Goal: Task Accomplishment & Management: Use online tool/utility

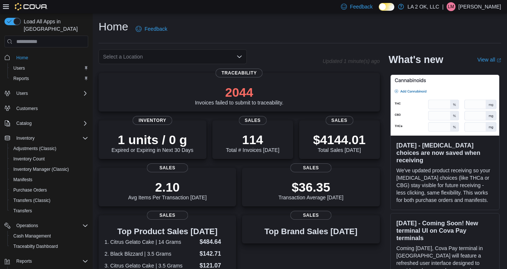
click at [238, 57] on icon "Open list of options" at bounding box center [239, 57] width 4 height 2
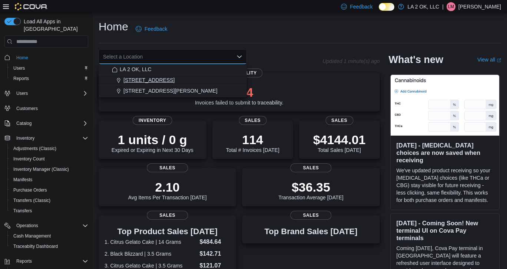
click at [167, 81] on div "1 SE 59th St" at bounding box center [177, 79] width 130 height 7
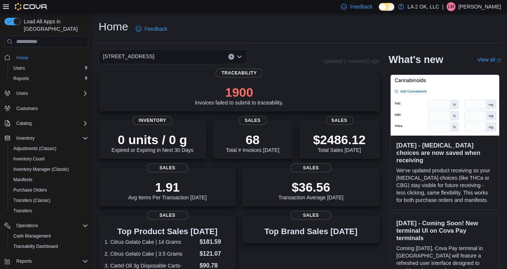
click at [231, 57] on icon "Clear input" at bounding box center [231, 57] width 2 height 2
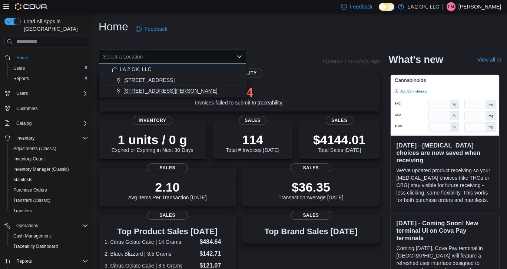
click at [163, 89] on span "3701 N. MacArthur Blvd" at bounding box center [170, 90] width 94 height 7
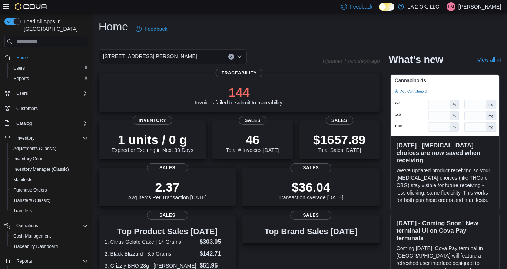
click at [229, 58] on button "Clear input" at bounding box center [231, 57] width 6 height 6
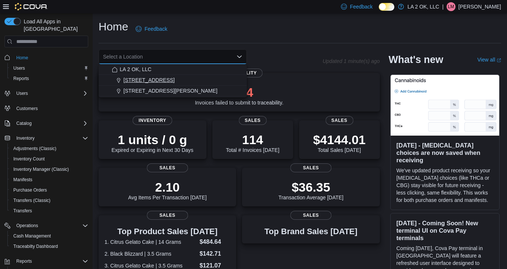
click at [171, 79] on div "1 SE 59th St" at bounding box center [177, 79] width 130 height 7
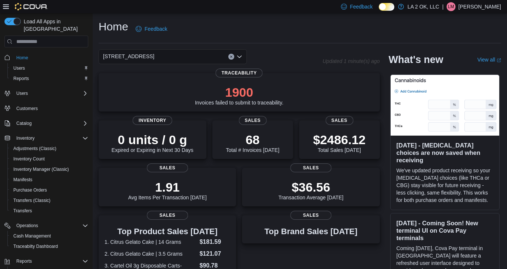
click at [232, 57] on icon "Clear input" at bounding box center [231, 56] width 3 height 3
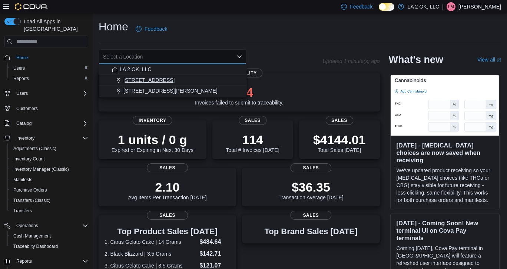
click at [176, 82] on div "1 SE 59th St" at bounding box center [177, 79] width 130 height 7
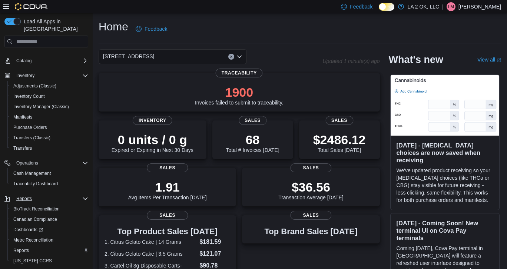
scroll to position [74, 0]
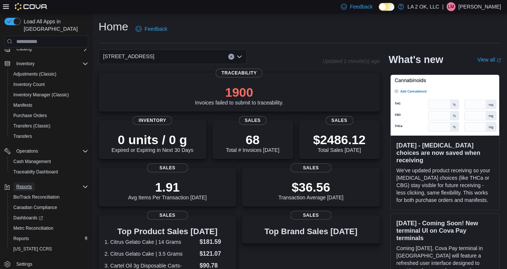
click at [26, 184] on span "Reports" at bounding box center [24, 187] width 16 height 6
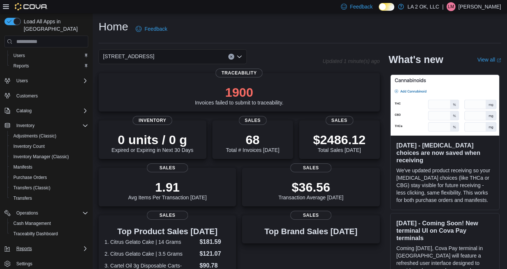
scroll to position [13, 0]
click at [26, 246] on span "Reports" at bounding box center [24, 249] width 16 height 6
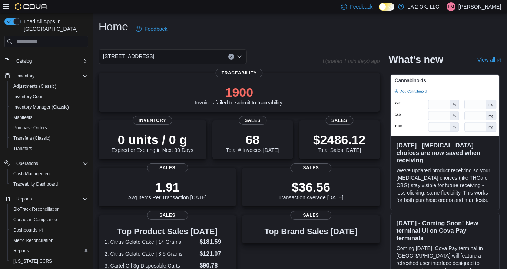
scroll to position [74, 0]
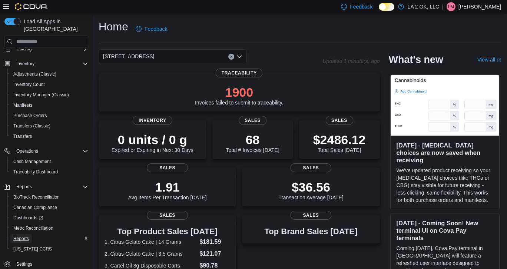
click at [29, 236] on span "Reports" at bounding box center [21, 239] width 16 height 6
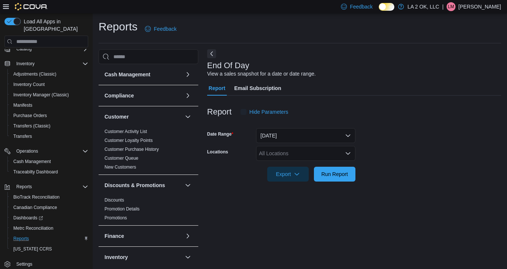
scroll to position [3, 0]
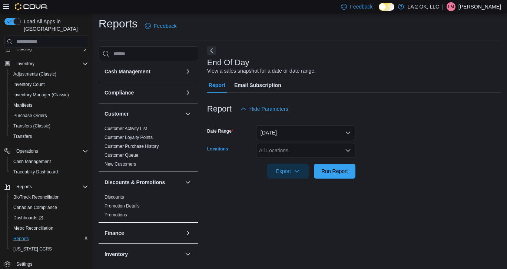
click at [349, 151] on icon "Open list of options" at bounding box center [348, 150] width 4 height 2
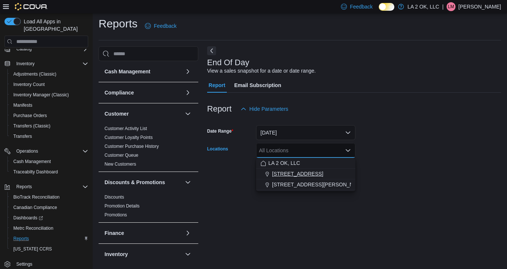
click at [300, 174] on span "1 SE 59th St" at bounding box center [297, 173] width 51 height 7
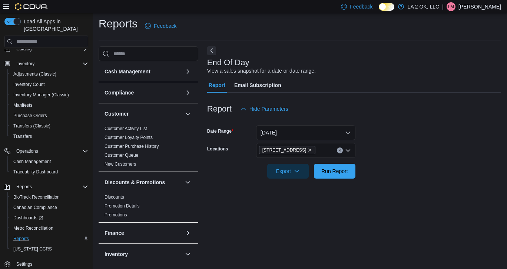
click at [403, 156] on form "Date Range Today Locations 1 SE 59th St Export Run Report" at bounding box center [354, 147] width 294 height 62
click at [347, 169] on span "Run Report" at bounding box center [334, 170] width 27 height 7
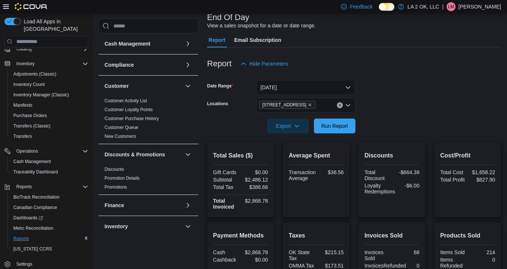
scroll to position [62, 0]
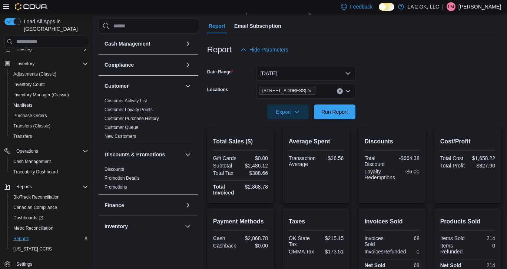
click at [340, 91] on icon "Clear input" at bounding box center [339, 91] width 3 height 3
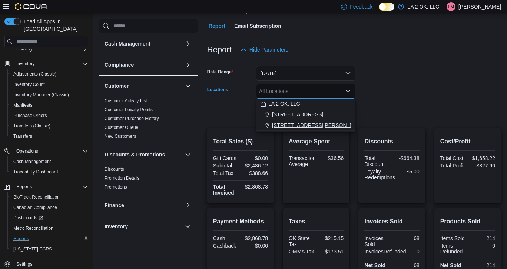
click at [318, 124] on span "3701 N. MacArthur Blvd" at bounding box center [319, 124] width 94 height 7
click at [429, 102] on div at bounding box center [354, 102] width 294 height 6
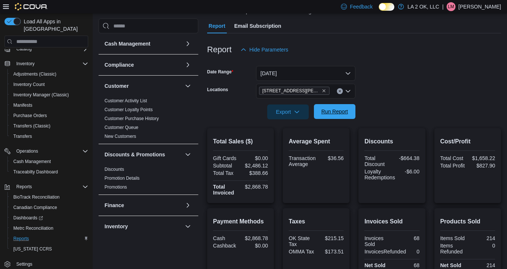
click at [339, 113] on span "Run Report" at bounding box center [334, 111] width 27 height 7
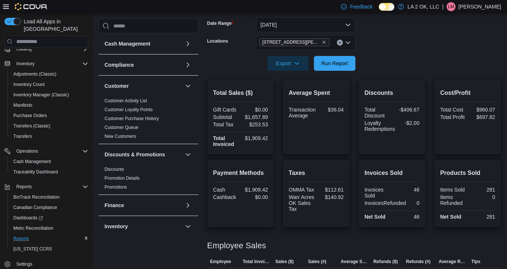
scroll to position [107, 0]
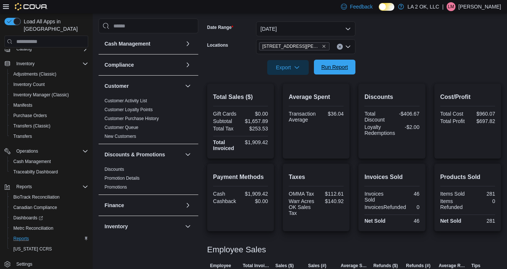
click at [337, 69] on span "Run Report" at bounding box center [334, 66] width 27 height 7
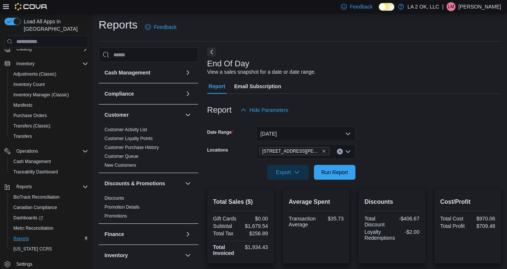
scroll to position [0, 0]
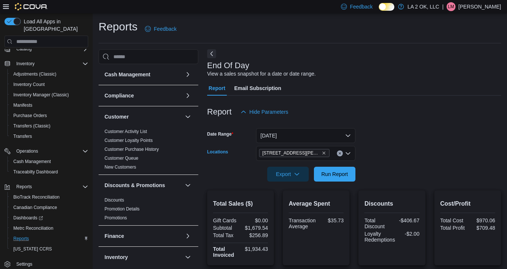
click at [341, 151] on button "Clear input" at bounding box center [340, 153] width 6 height 6
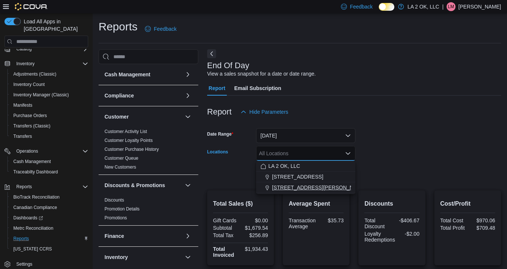
click at [301, 187] on span "3701 N. MacArthur Blvd" at bounding box center [319, 187] width 94 height 7
click at [401, 167] on form "Date Range Today Locations 3701 N. MacArthur Blvd Combo box. Selected. 3701 N. …" at bounding box center [354, 150] width 294 height 62
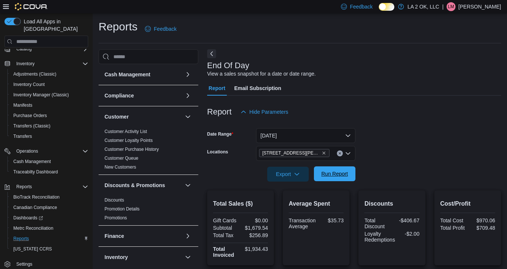
click at [337, 173] on span "Run Report" at bounding box center [334, 173] width 27 height 7
click at [340, 155] on button "Clear input" at bounding box center [340, 153] width 6 height 6
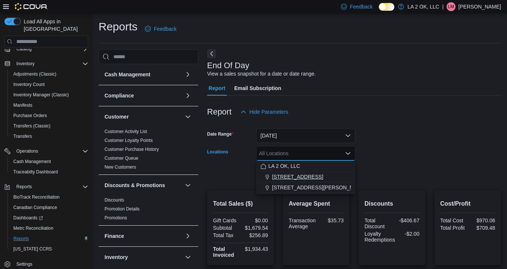
click at [308, 174] on div "1 SE 59th St" at bounding box center [305, 176] width 90 height 7
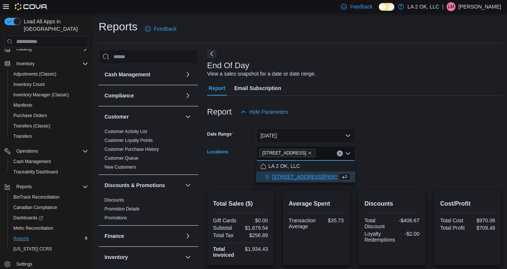
click at [417, 169] on form "Date Range Today Locations 1 SE 59th St Combo box. Selected. 1 SE 59th St. Pres…" at bounding box center [354, 150] width 294 height 62
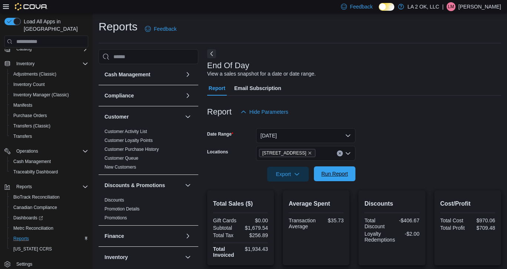
click at [342, 175] on span "Run Report" at bounding box center [334, 173] width 27 height 7
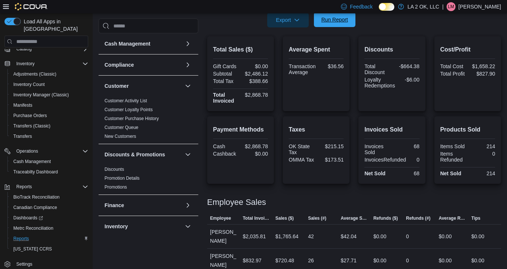
scroll to position [155, 0]
